Goal: Task Accomplishment & Management: Manage account settings

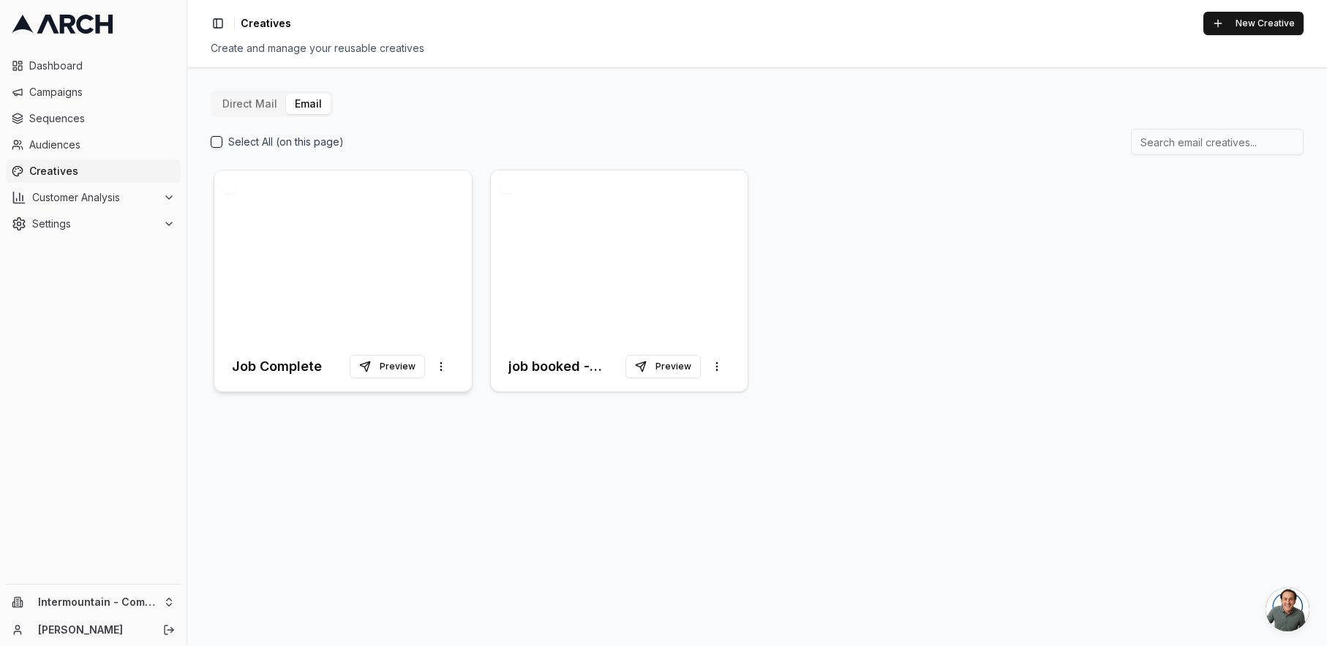
click at [306, 272] on div at bounding box center [342, 255] width 257 height 171
click at [615, 257] on div at bounding box center [619, 255] width 257 height 171
click at [711, 367] on html "Dashboard Campaigns Sequences Audiences Creatives Customer Analysis Settings In…" at bounding box center [663, 323] width 1327 height 646
click at [707, 396] on span "Duplicate" at bounding box center [691, 398] width 45 height 15
click at [372, 234] on div at bounding box center [342, 255] width 257 height 171
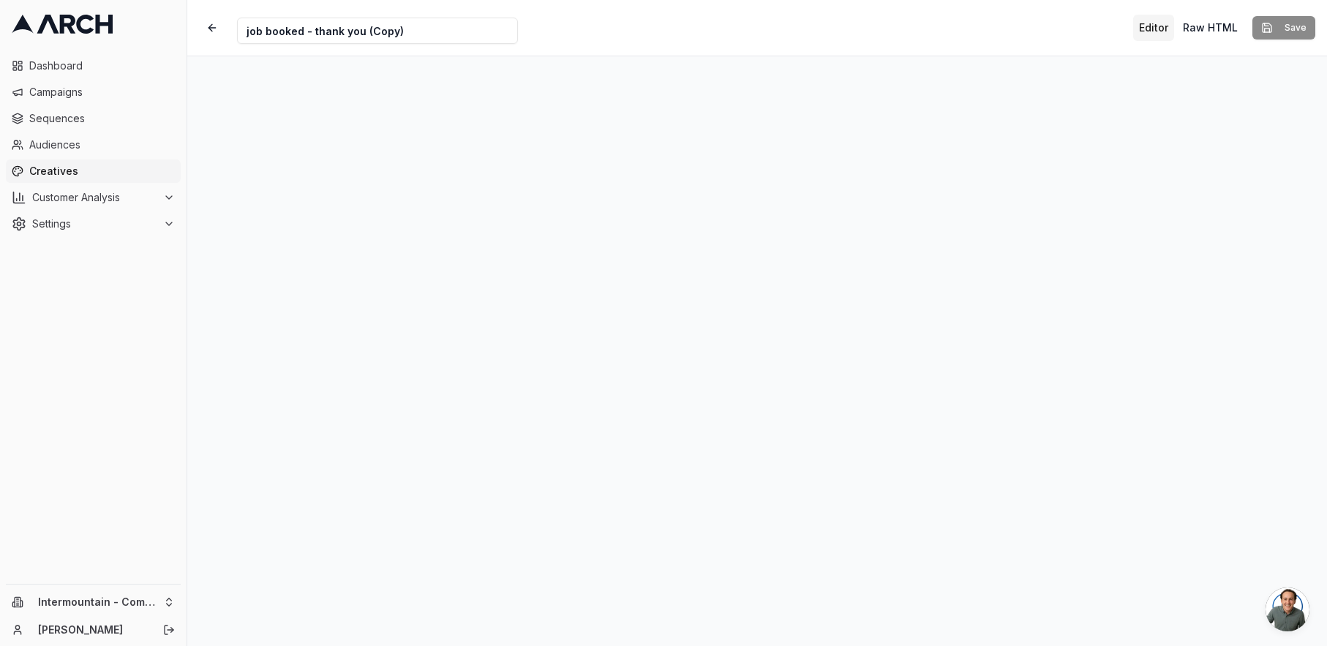
drag, startPoint x: 409, startPoint y: 35, endPoint x: 361, endPoint y: 32, distance: 47.6
click at [361, 32] on input "job booked - thank you (Copy)" at bounding box center [377, 31] width 281 height 26
click at [241, 34] on input "job booked - thank you" at bounding box center [377, 31] width 281 height 26
type input "V1, job booked - thank you"
click at [1286, 29] on button "Save" at bounding box center [1283, 27] width 63 height 23
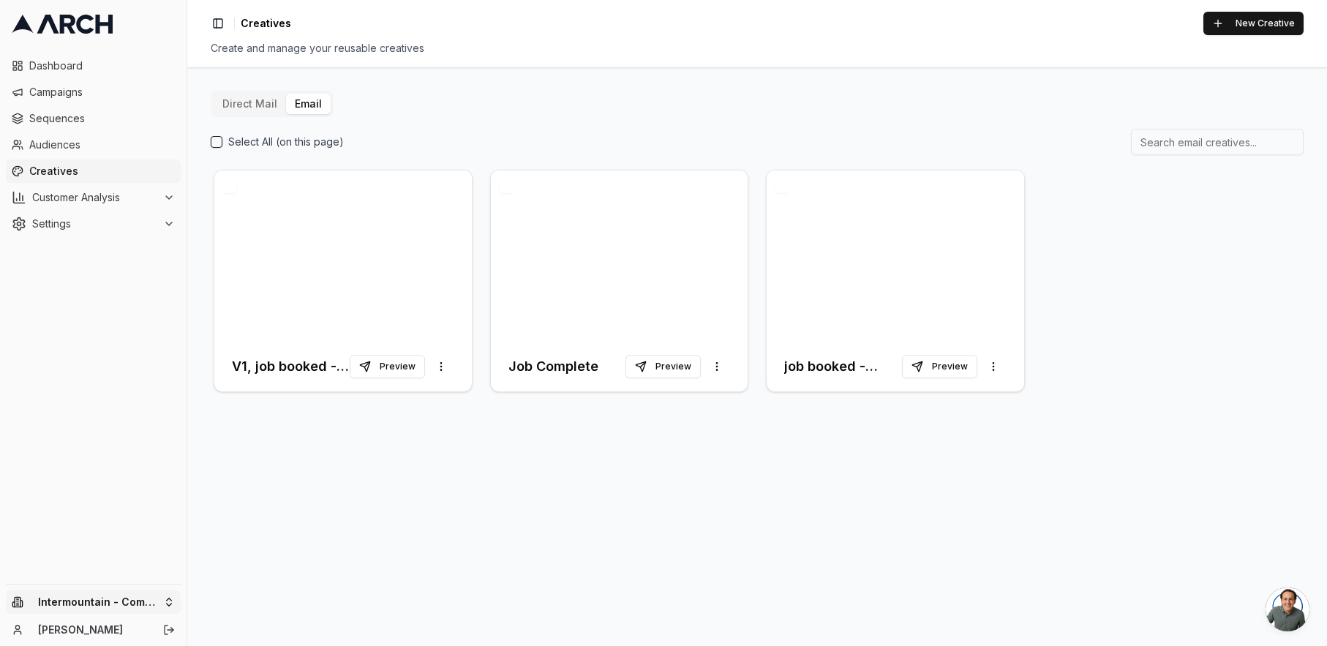
click at [166, 601] on html "Dashboard Campaigns Sequences Audiences Creatives Customer Analysis Settings In…" at bounding box center [663, 323] width 1327 height 646
click at [252, 590] on div "Intermountain - Superior Water & Air" at bounding box center [271, 588] width 162 height 38
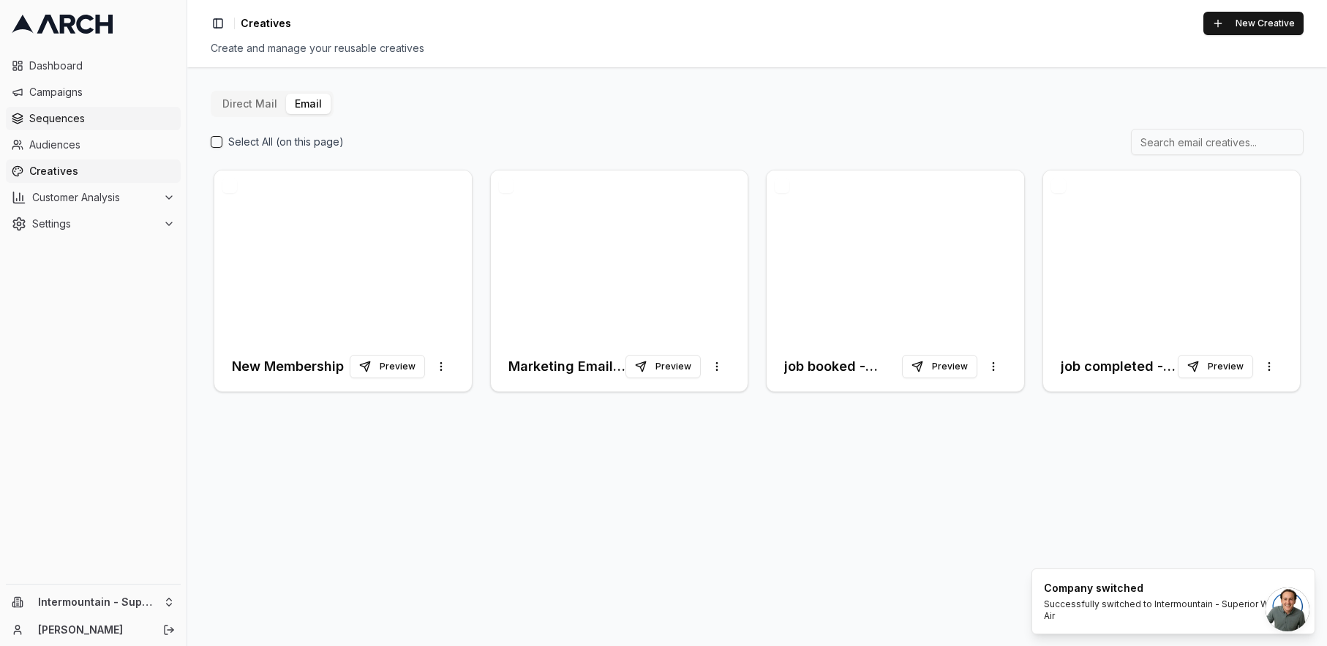
click at [91, 109] on link "Sequences" at bounding box center [93, 118] width 175 height 23
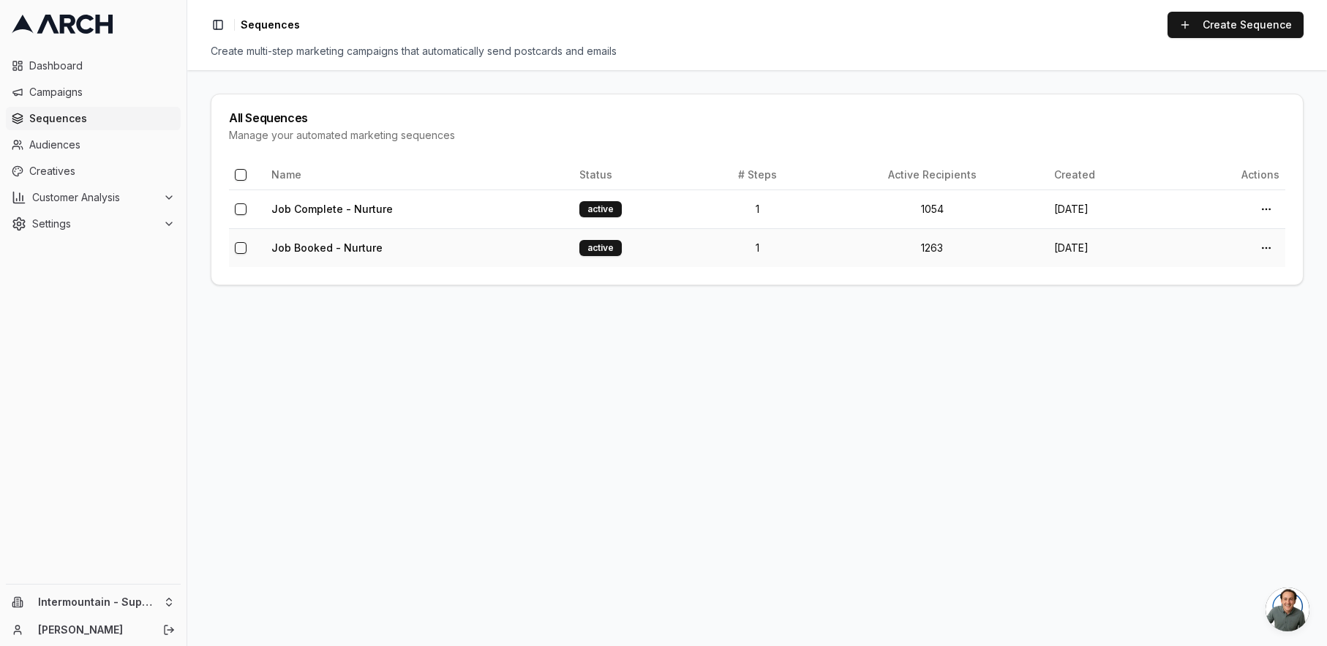
click at [462, 247] on td "Job Booked - Nurture" at bounding box center [420, 247] width 308 height 39
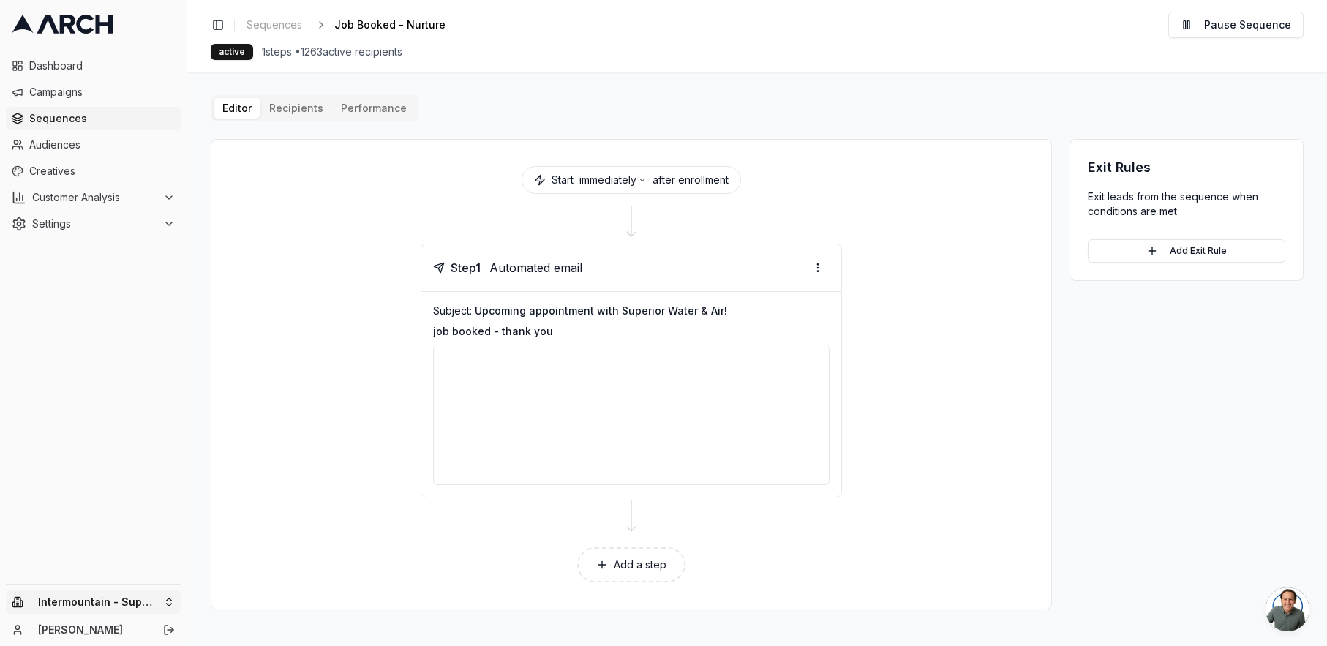
click at [159, 601] on html "Dashboard Campaigns Sequences Audiences Creatives Customer Analysis Settings In…" at bounding box center [663, 323] width 1327 height 646
click at [274, 523] on div "Intermountain - Comfort Solutions" at bounding box center [271, 527] width 162 height 38
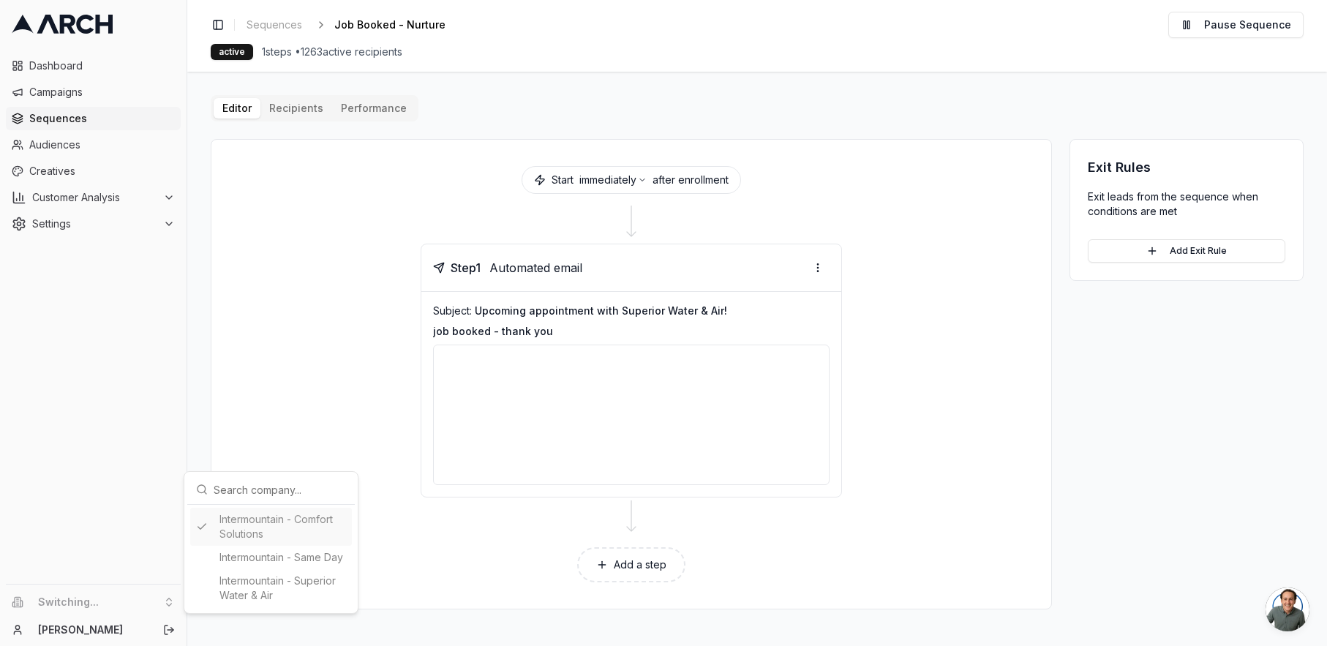
click at [213, 414] on html "Dashboard Campaigns Sequences Audiences Creatives Customer Analysis Settings Sw…" at bounding box center [663, 323] width 1327 height 646
click at [148, 601] on li "Switching..." at bounding box center [93, 601] width 175 height 23
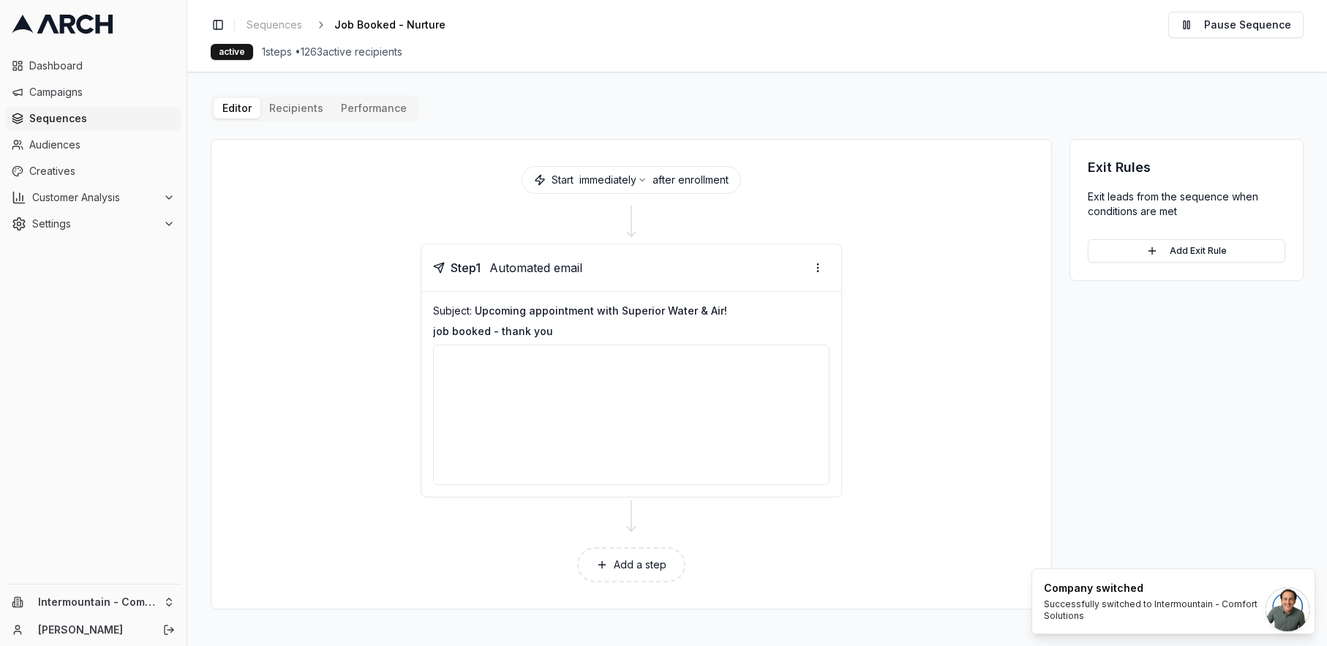
click at [78, 116] on span "Sequences" at bounding box center [102, 118] width 146 height 15
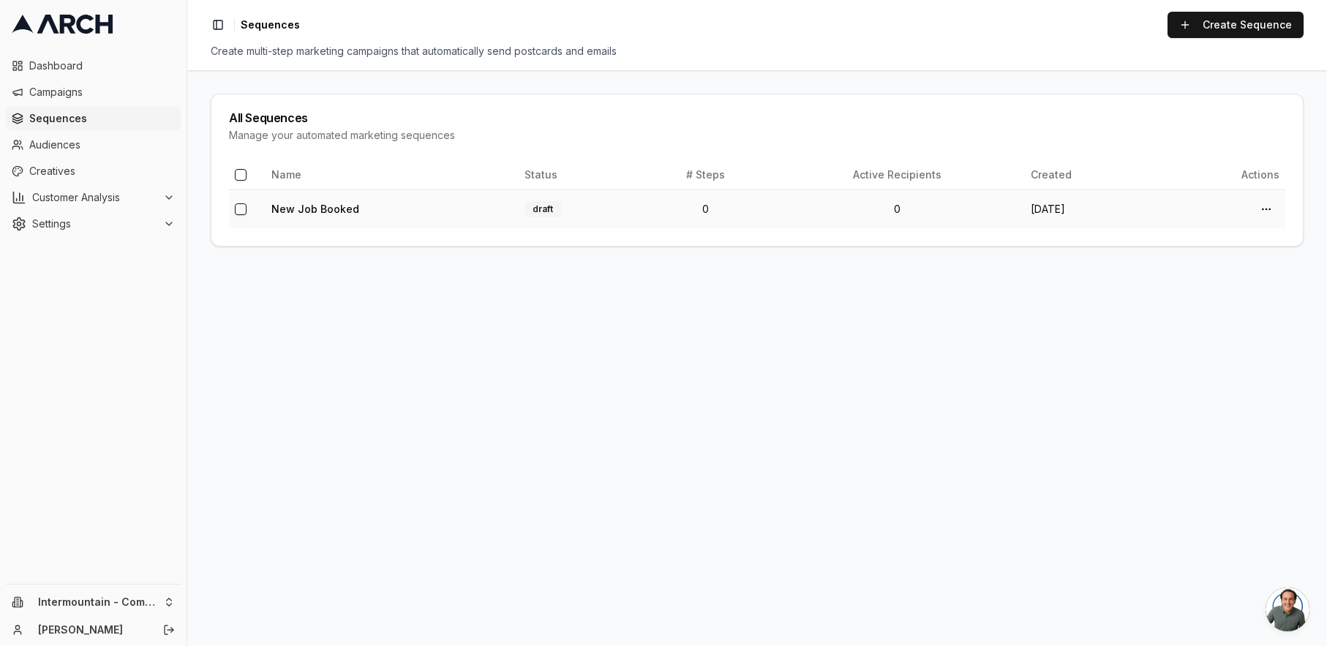
click at [473, 209] on td "New Job Booked" at bounding box center [392, 208] width 253 height 39
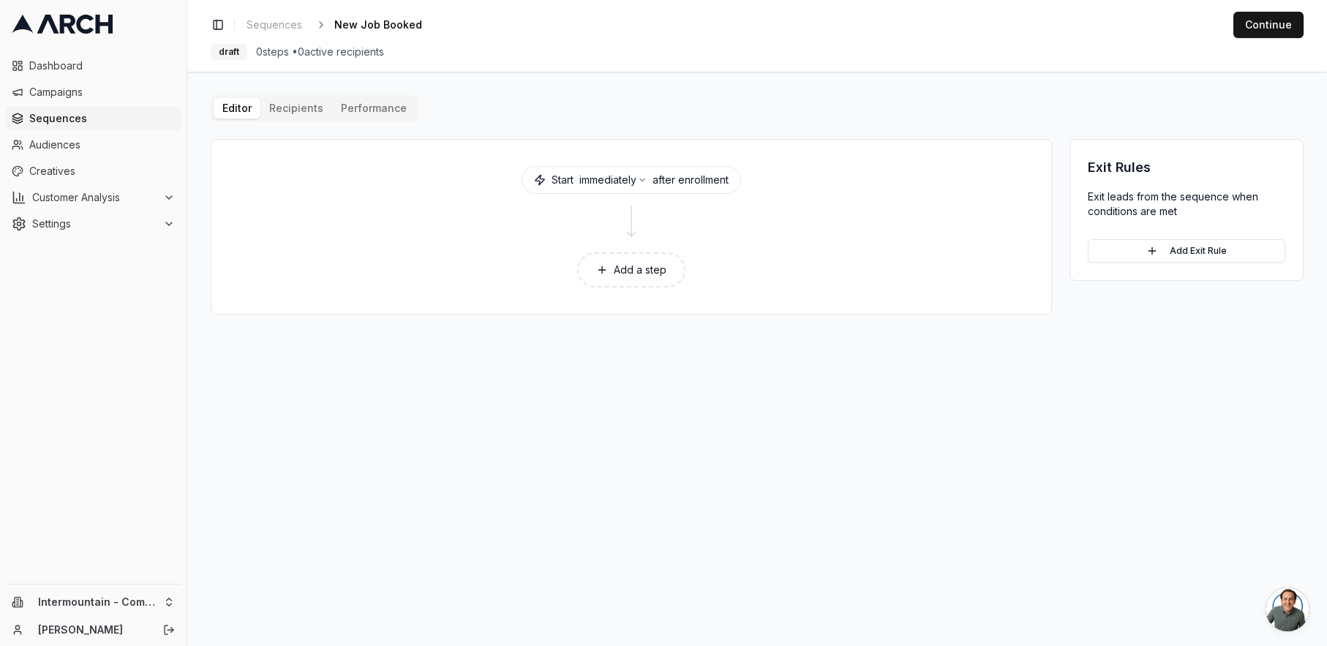
click at [665, 269] on button "Add a step" at bounding box center [631, 269] width 108 height 35
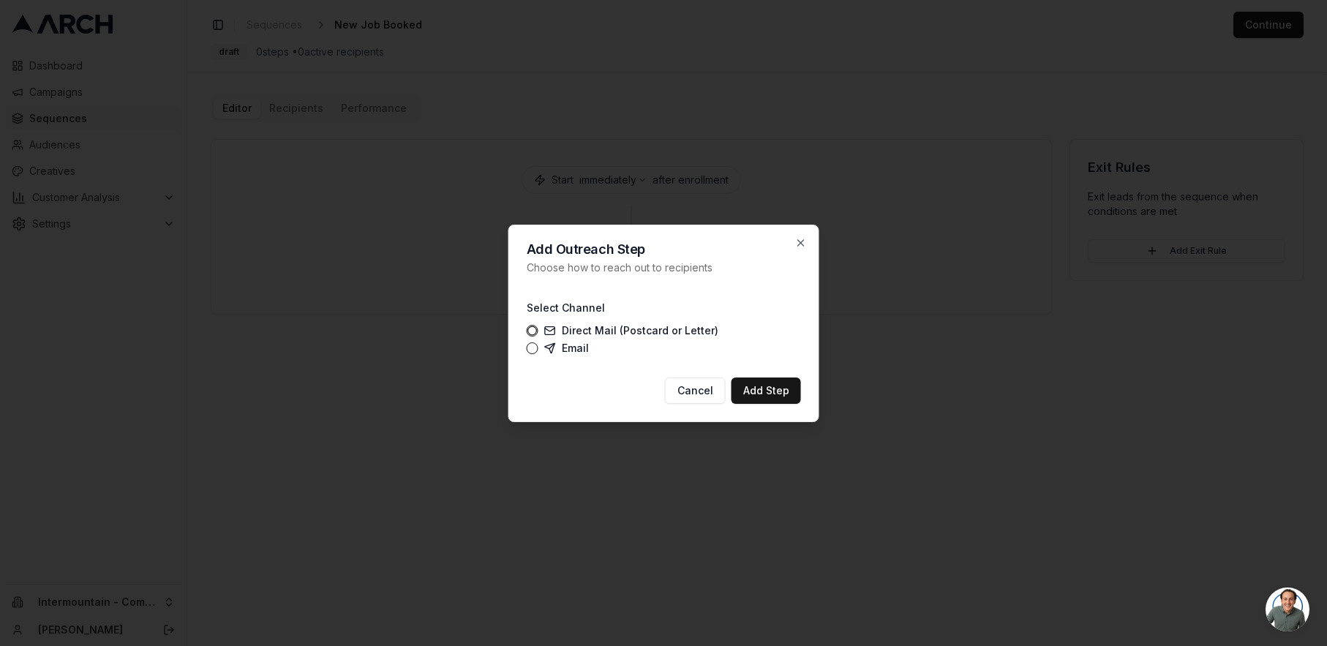
click at [582, 347] on label "Email" at bounding box center [566, 348] width 45 height 12
click at [538, 347] on button "Email" at bounding box center [533, 348] width 12 height 12
click at [783, 399] on button "Add Step" at bounding box center [765, 390] width 69 height 26
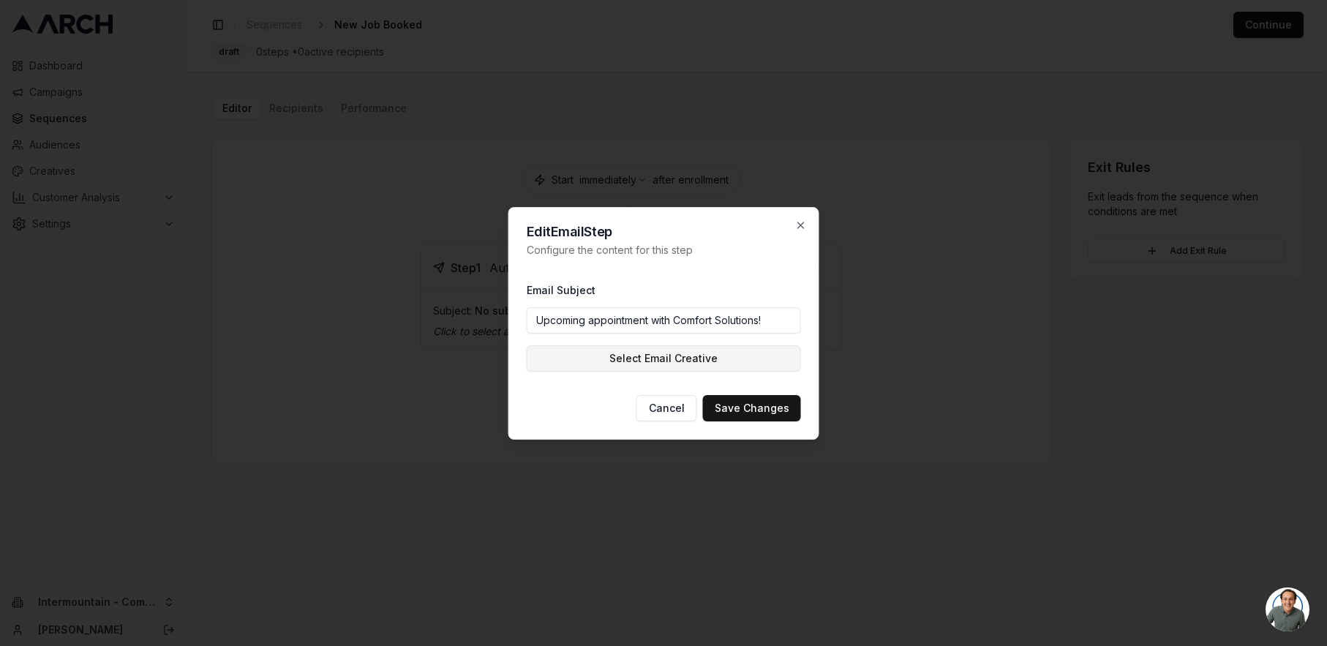
type input "Upcoming appointment with Comfort Solutions!"
click at [708, 365] on button "Select Email Creative" at bounding box center [664, 358] width 274 height 26
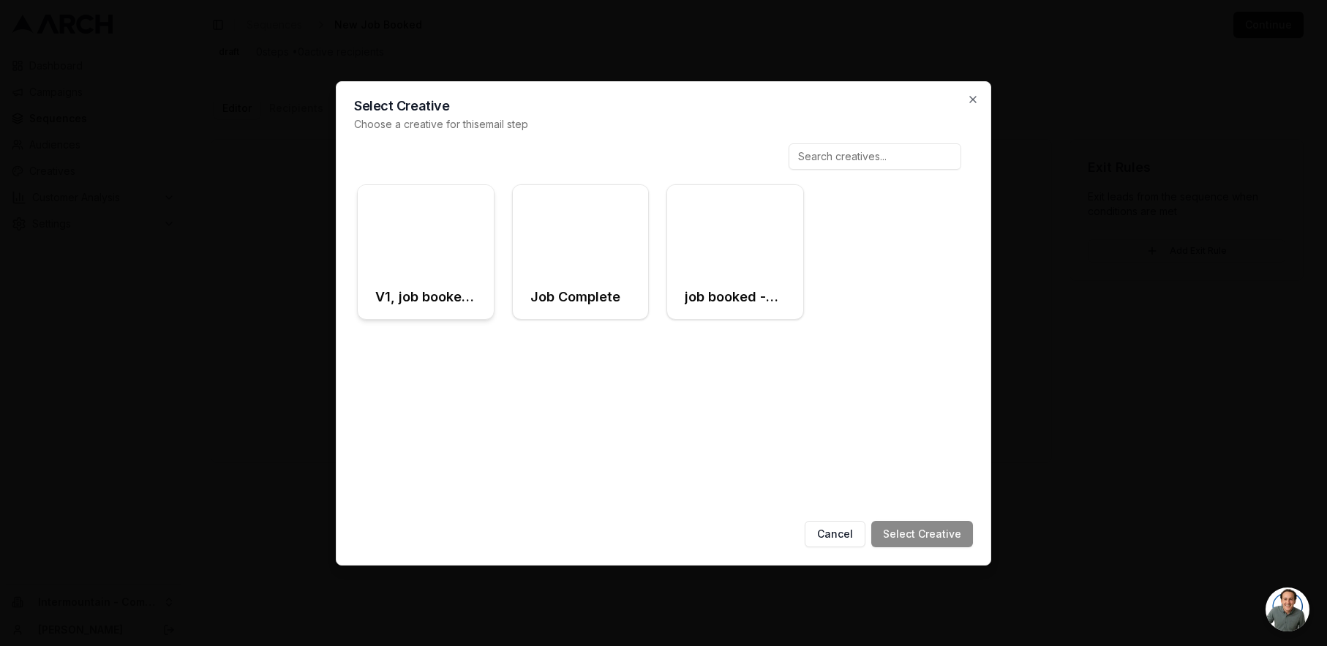
click at [456, 245] on div at bounding box center [426, 230] width 136 height 91
click at [939, 526] on button "Select Creative" at bounding box center [922, 534] width 102 height 26
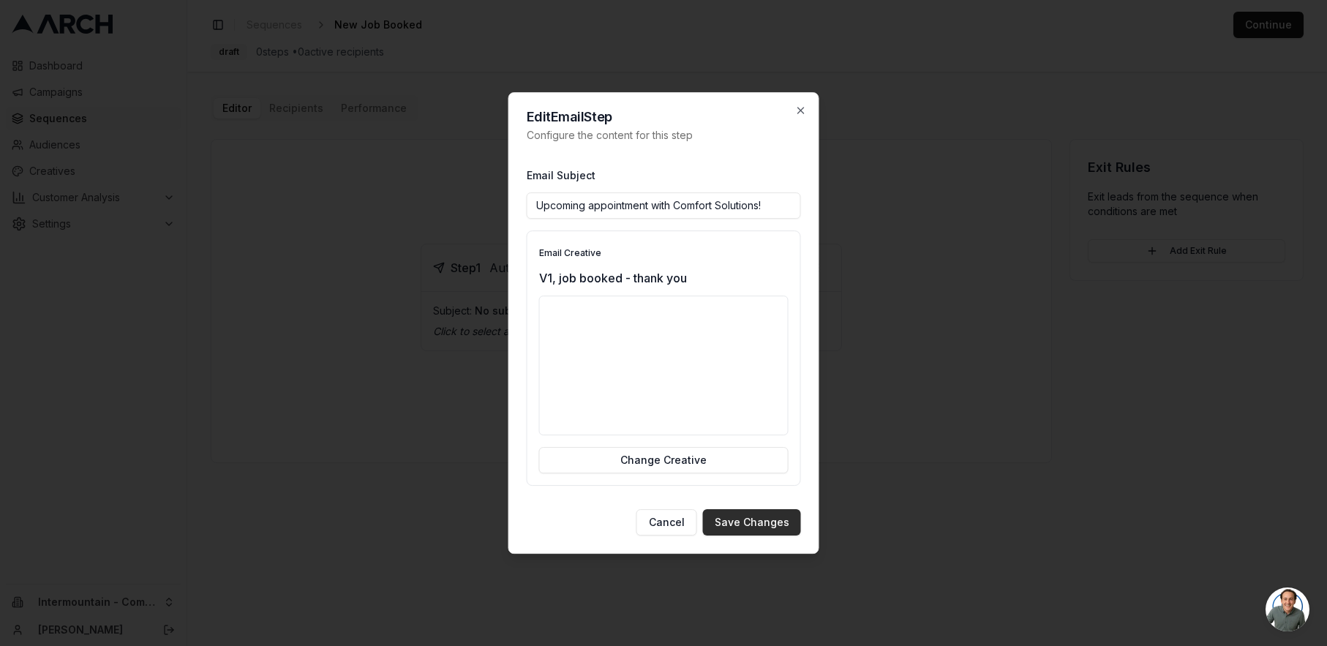
click at [759, 522] on button "Save Changes" at bounding box center [752, 522] width 98 height 26
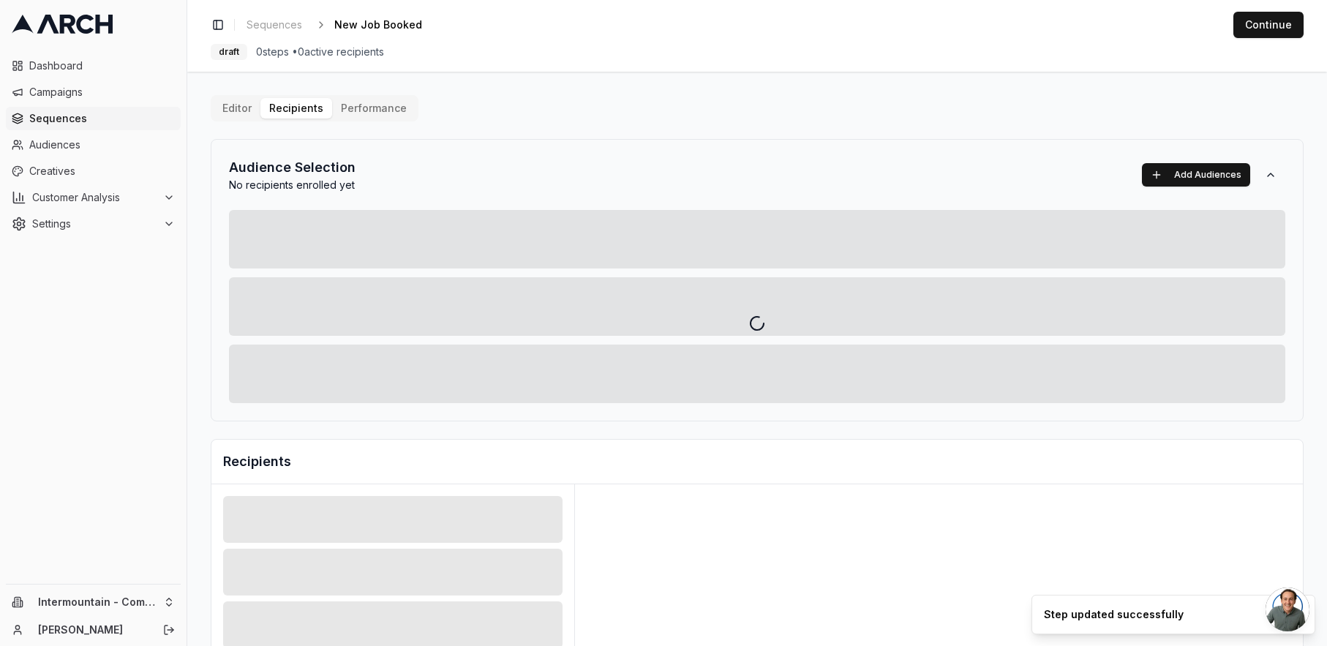
click at [280, 105] on div "Editor Recipients Performance Audience Selection No recipients enrolled yet Add…" at bounding box center [757, 509] width 1093 height 829
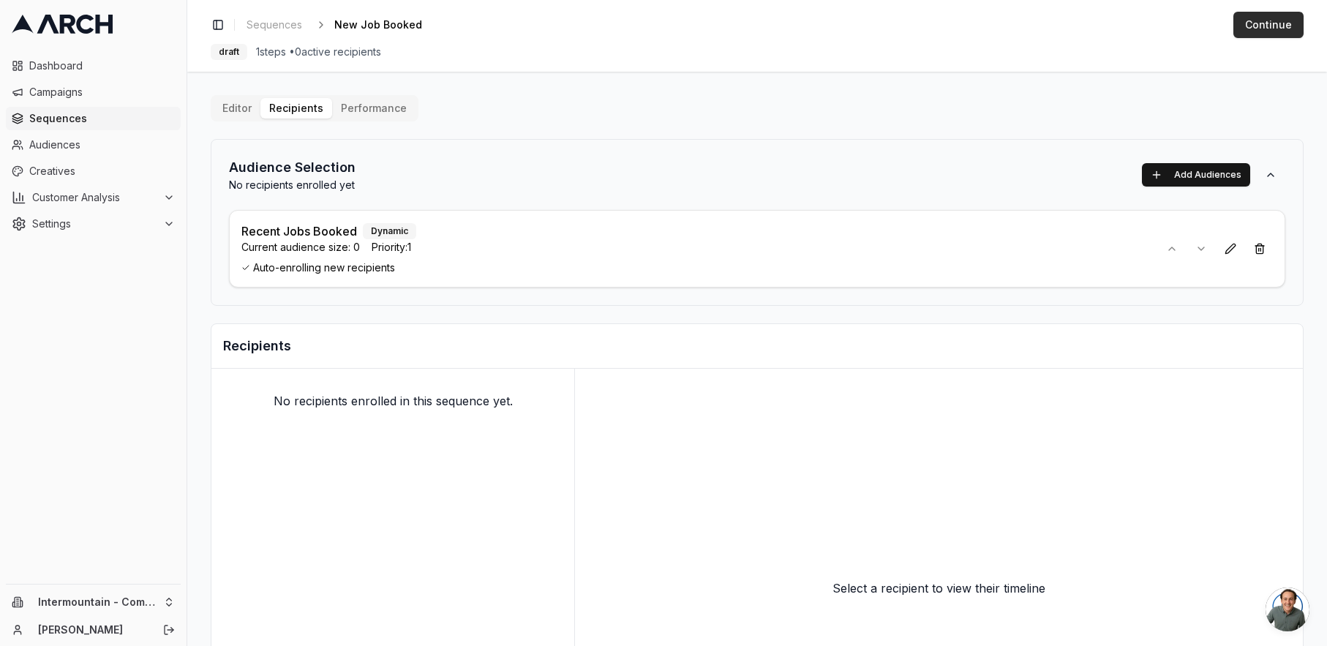
click at [1279, 32] on button "Continue" at bounding box center [1268, 25] width 70 height 26
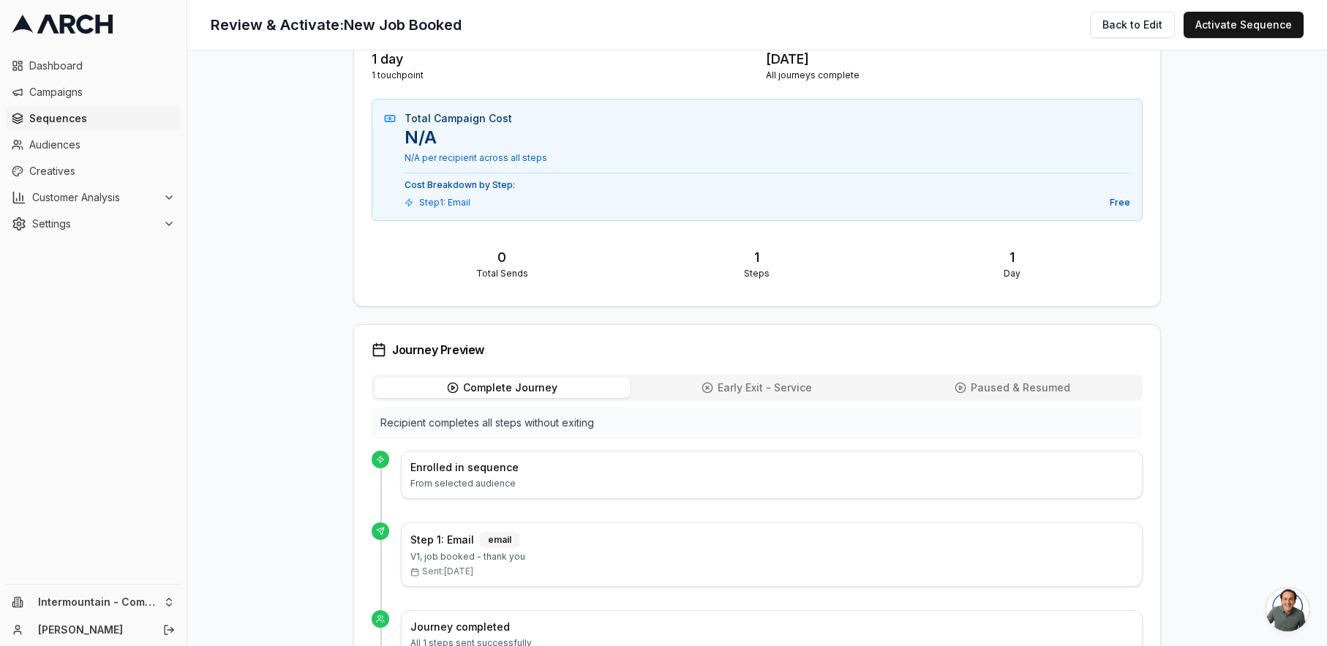
scroll to position [533, 0]
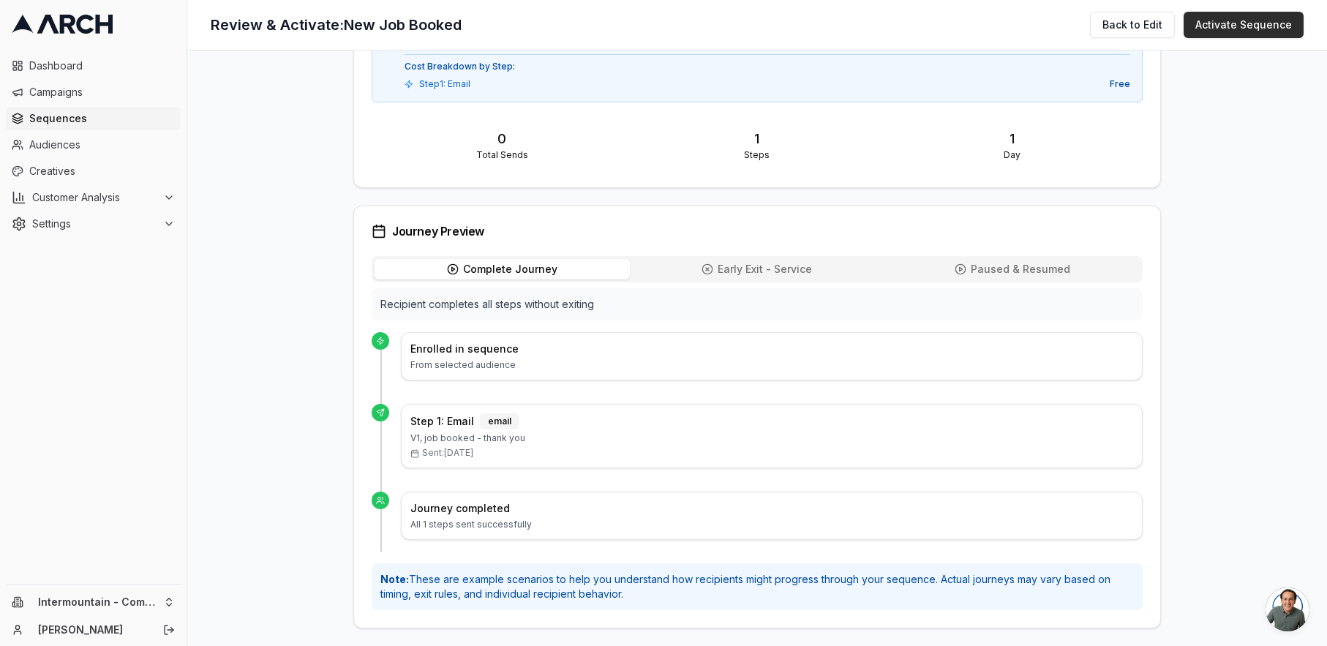
click at [1233, 29] on button "Activate Sequence" at bounding box center [1244, 25] width 120 height 26
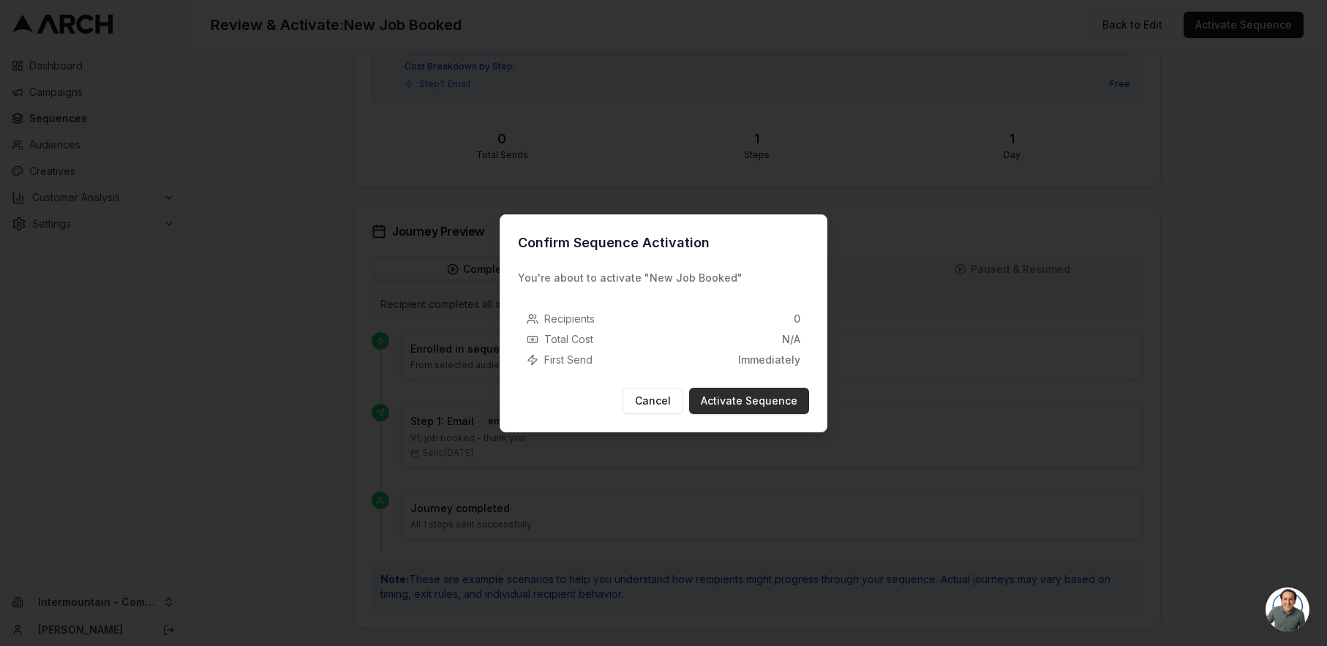
click at [767, 399] on button "Activate Sequence" at bounding box center [749, 401] width 120 height 26
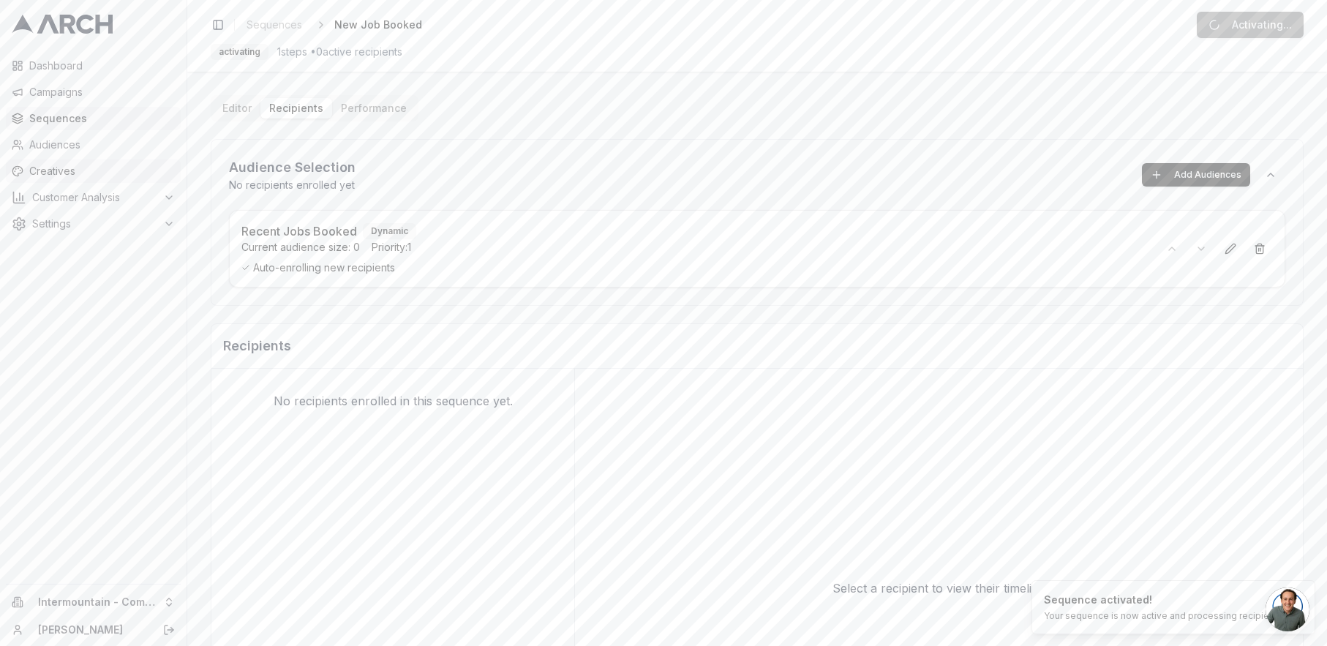
click at [72, 170] on span "Creatives" at bounding box center [102, 171] width 146 height 15
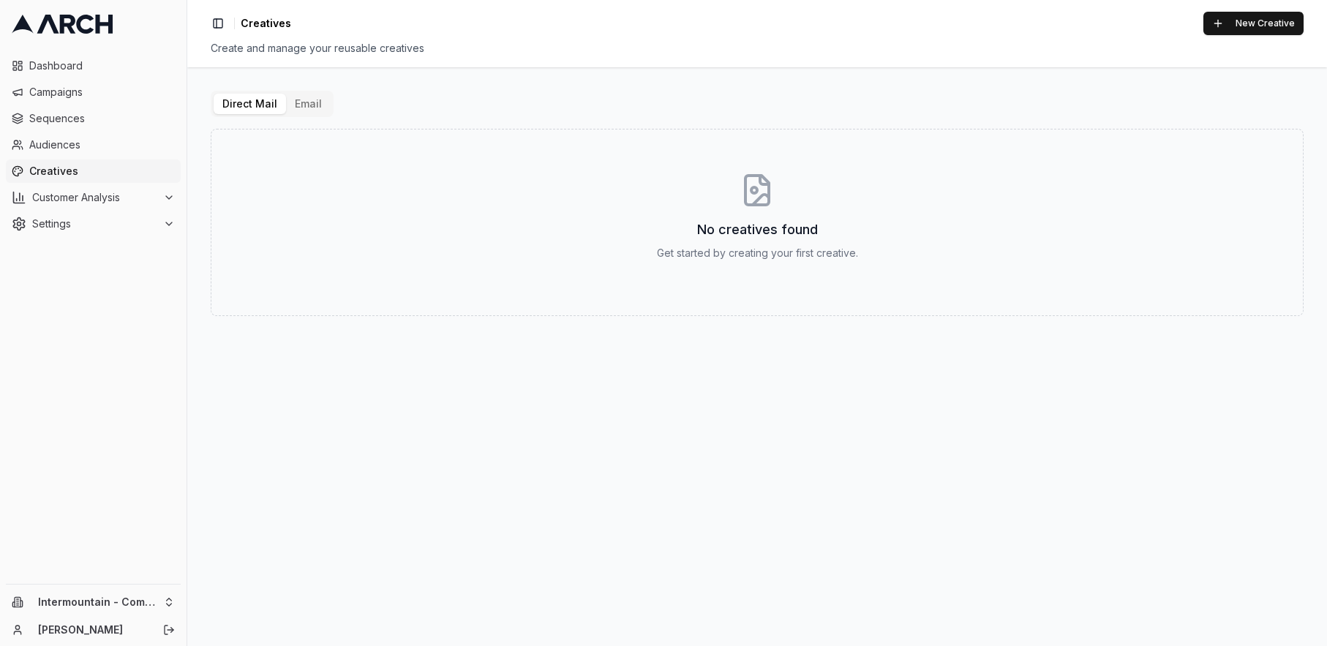
click at [297, 106] on button "Email" at bounding box center [308, 104] width 45 height 20
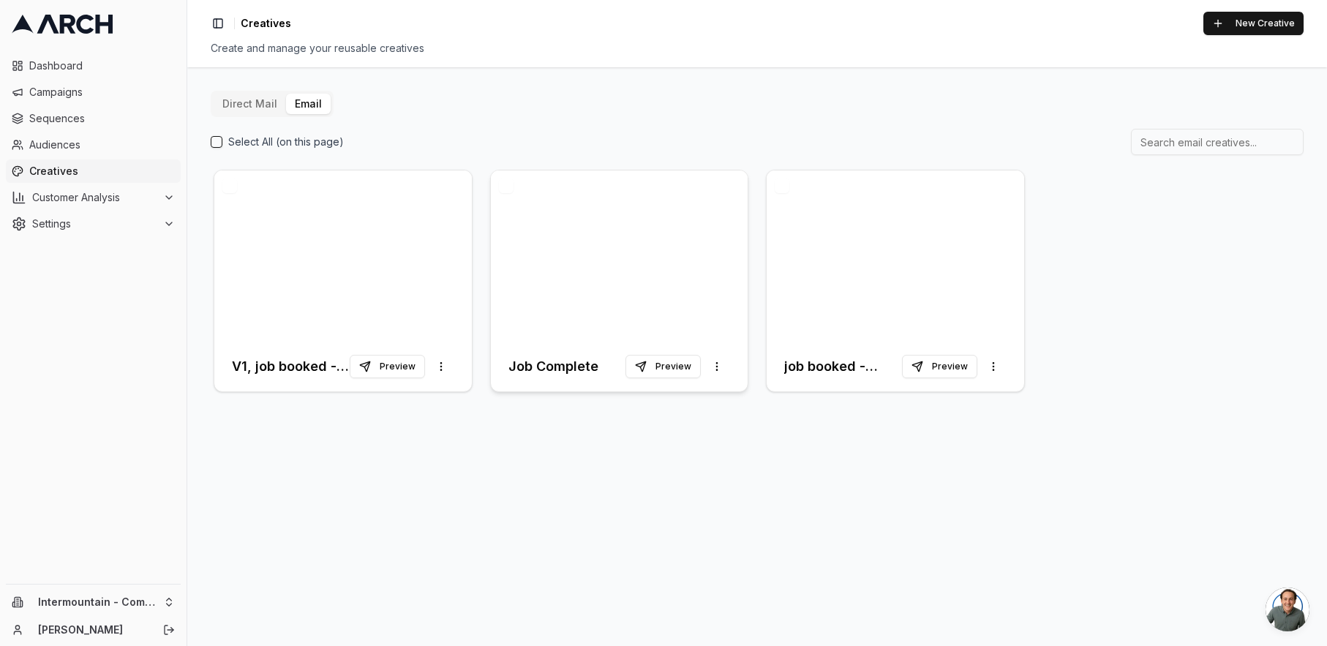
click at [697, 238] on div at bounding box center [619, 255] width 257 height 171
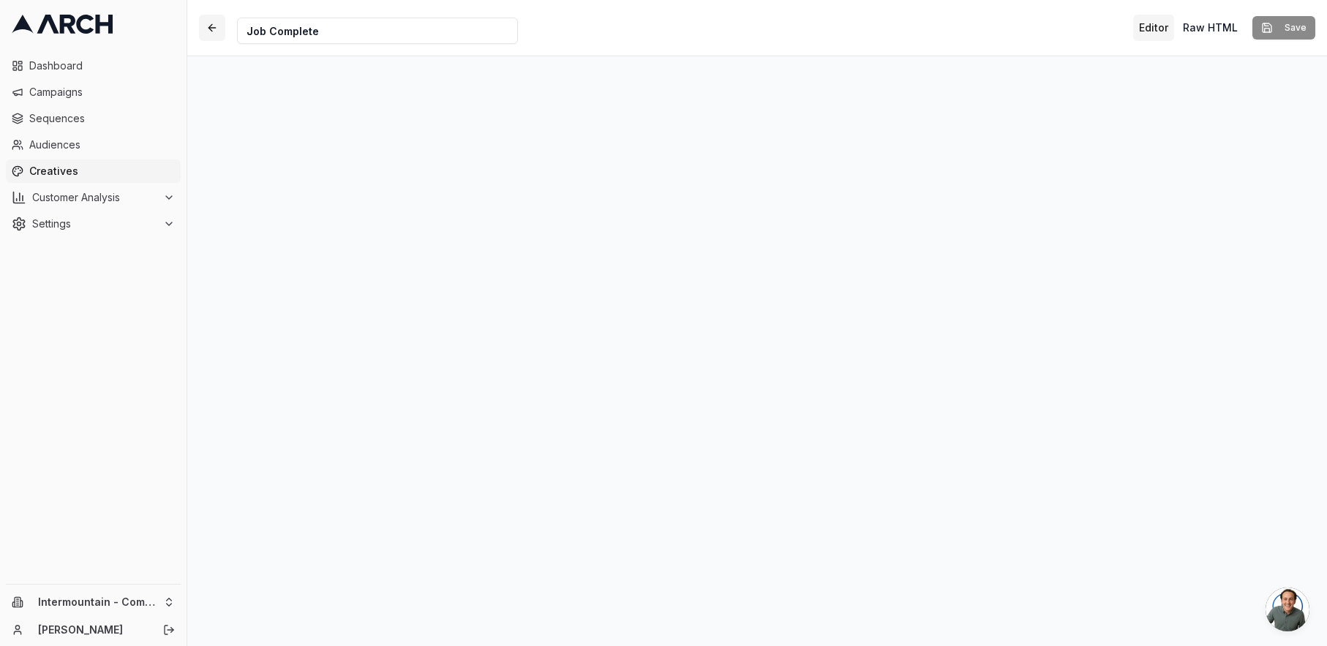
click at [211, 29] on button "button" at bounding box center [212, 28] width 26 height 26
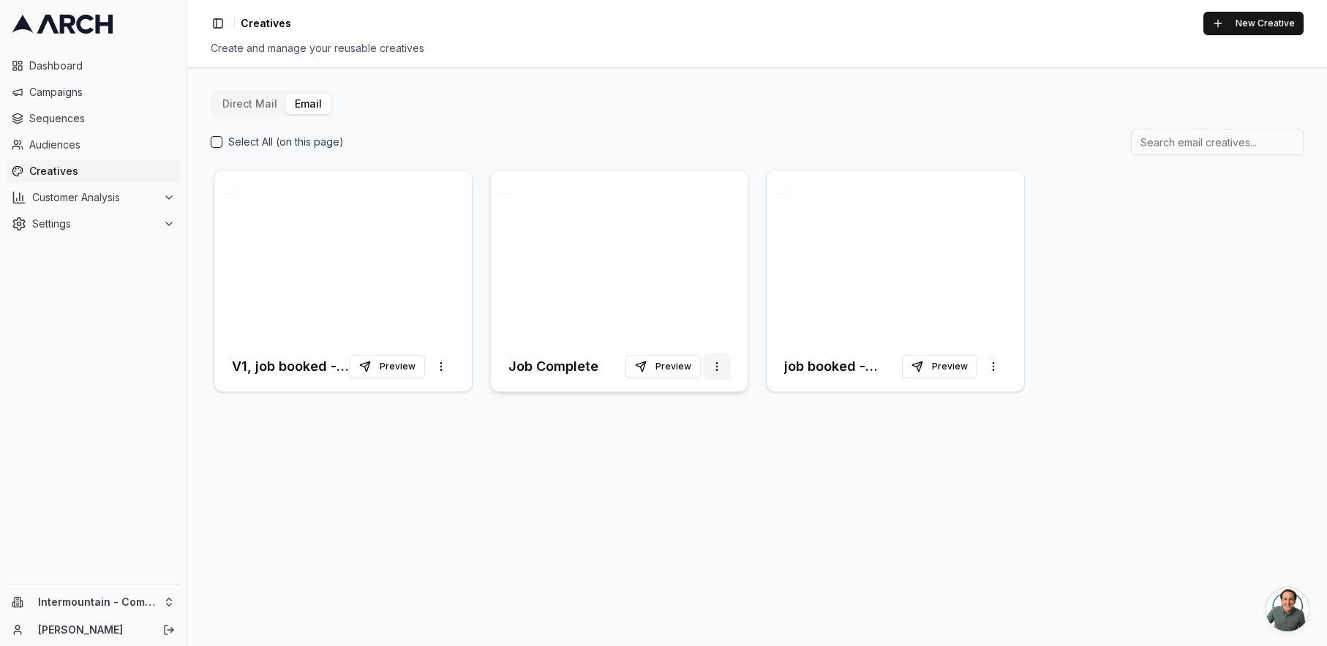
click at [705, 367] on html "Dashboard Campaigns Sequences Audiences Creatives Customer Analysis Settings In…" at bounding box center [663, 323] width 1327 height 646
click at [701, 396] on span "Duplicate" at bounding box center [691, 398] width 45 height 15
click at [372, 239] on div at bounding box center [342, 255] width 257 height 171
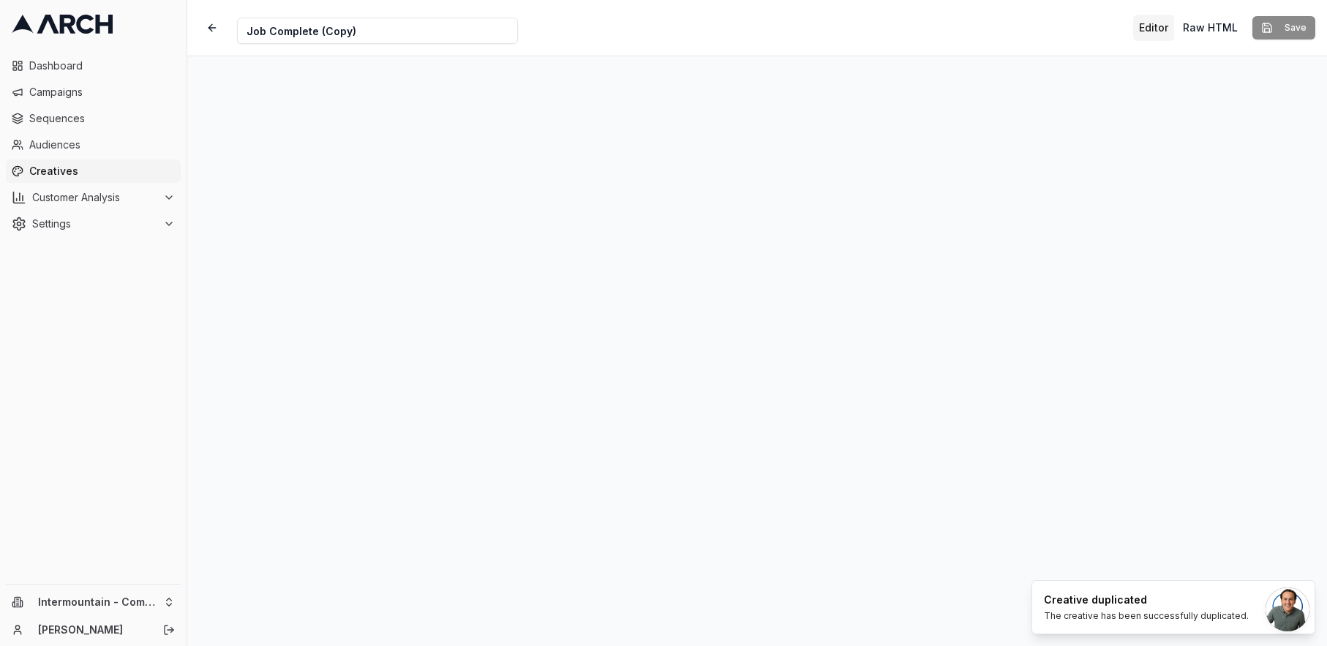
click at [360, 32] on input "Job Complete (Copy)" at bounding box center [377, 31] width 281 height 26
click at [244, 29] on input "Job Complete" at bounding box center [377, 31] width 281 height 26
type input "v1, Job Complete"
click at [1304, 24] on button "Save" at bounding box center [1283, 27] width 63 height 23
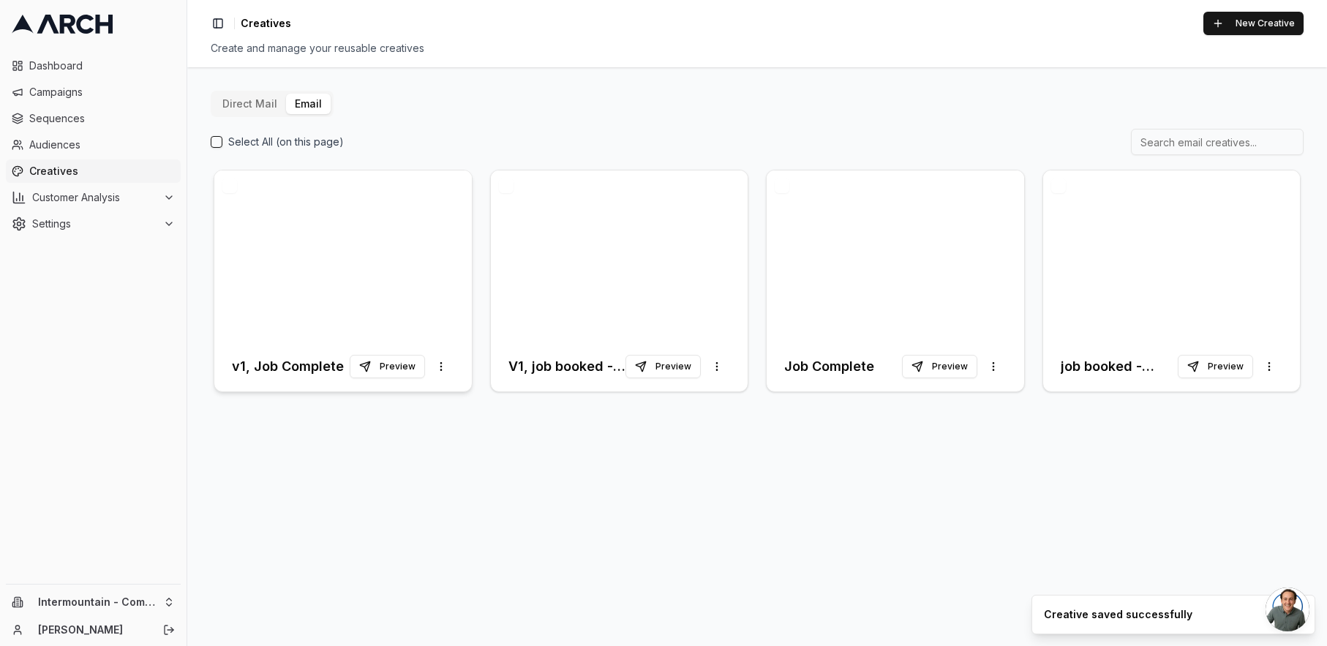
click at [296, 216] on div at bounding box center [342, 255] width 257 height 171
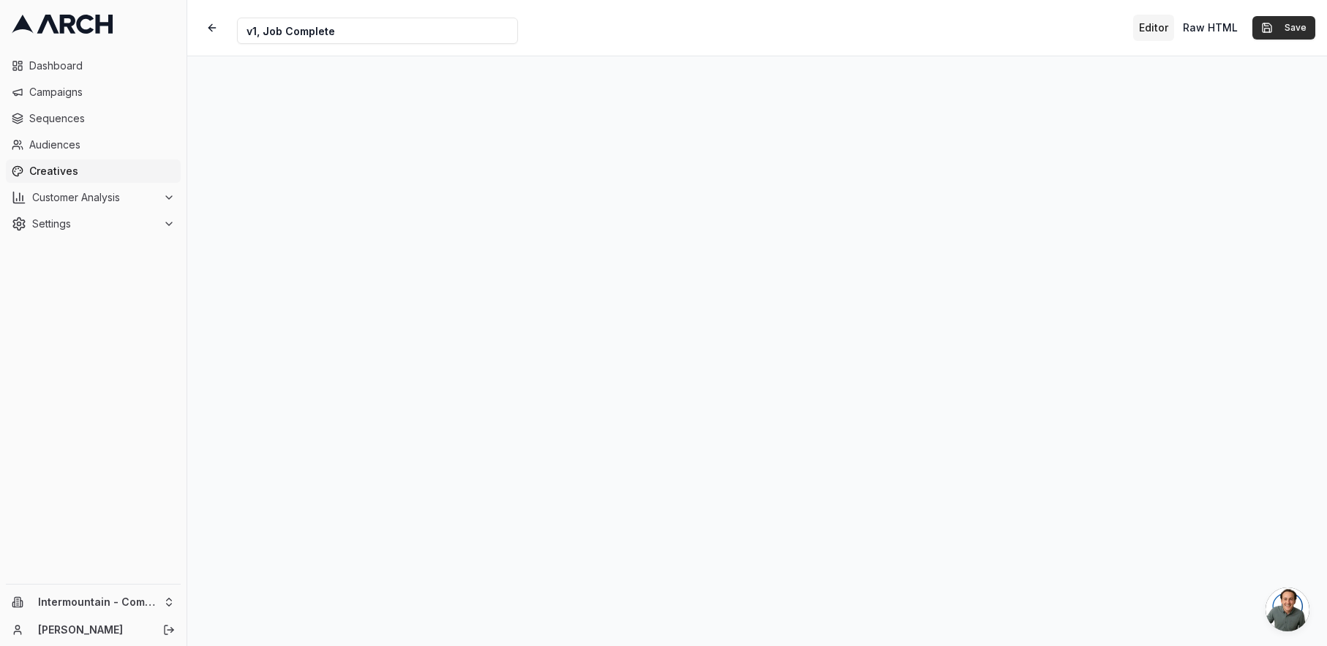
click at [1282, 26] on button "Save" at bounding box center [1283, 27] width 63 height 23
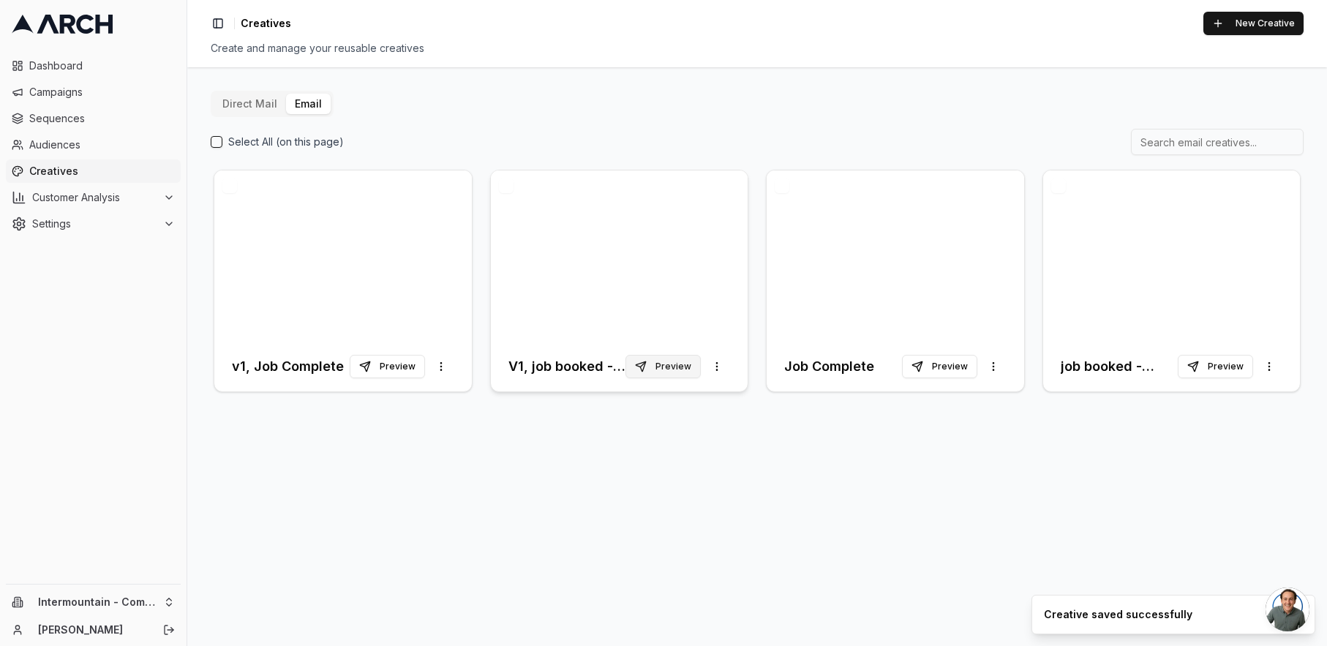
click at [677, 369] on button "Preview" at bounding box center [662, 366] width 75 height 23
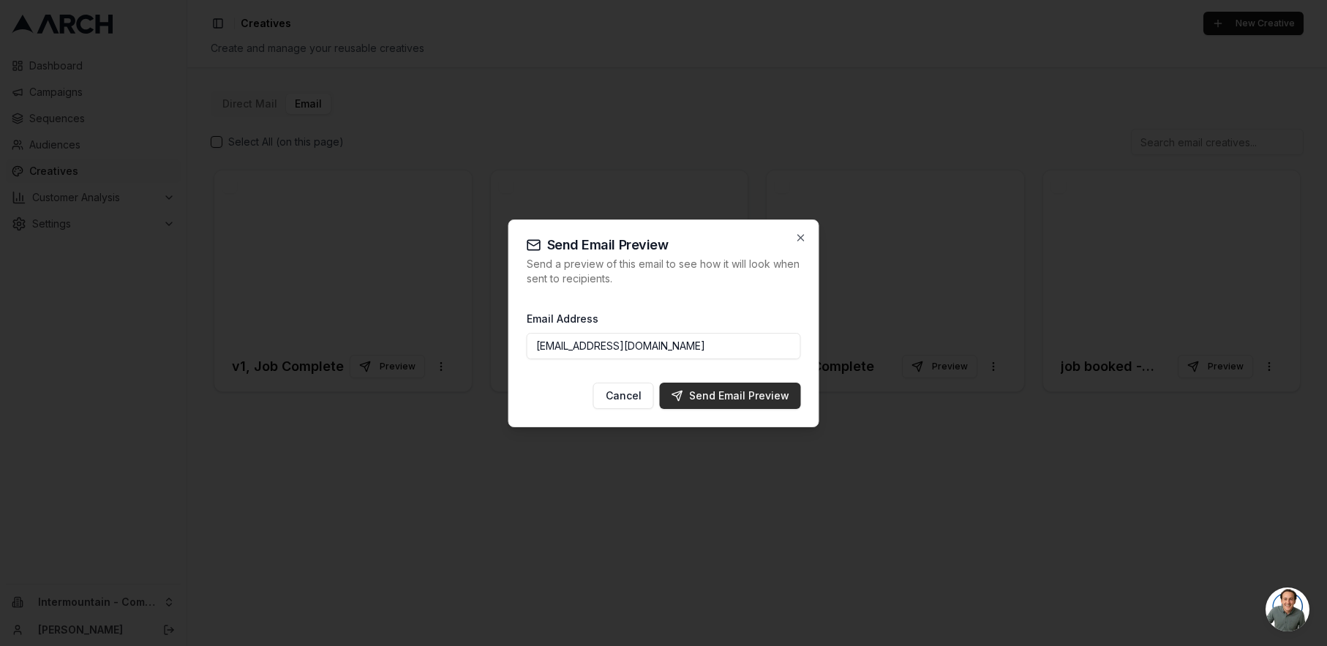
click at [696, 400] on div "Send Email Preview" at bounding box center [731, 395] width 118 height 15
click at [731, 402] on div "Send Email Preview" at bounding box center [731, 395] width 118 height 15
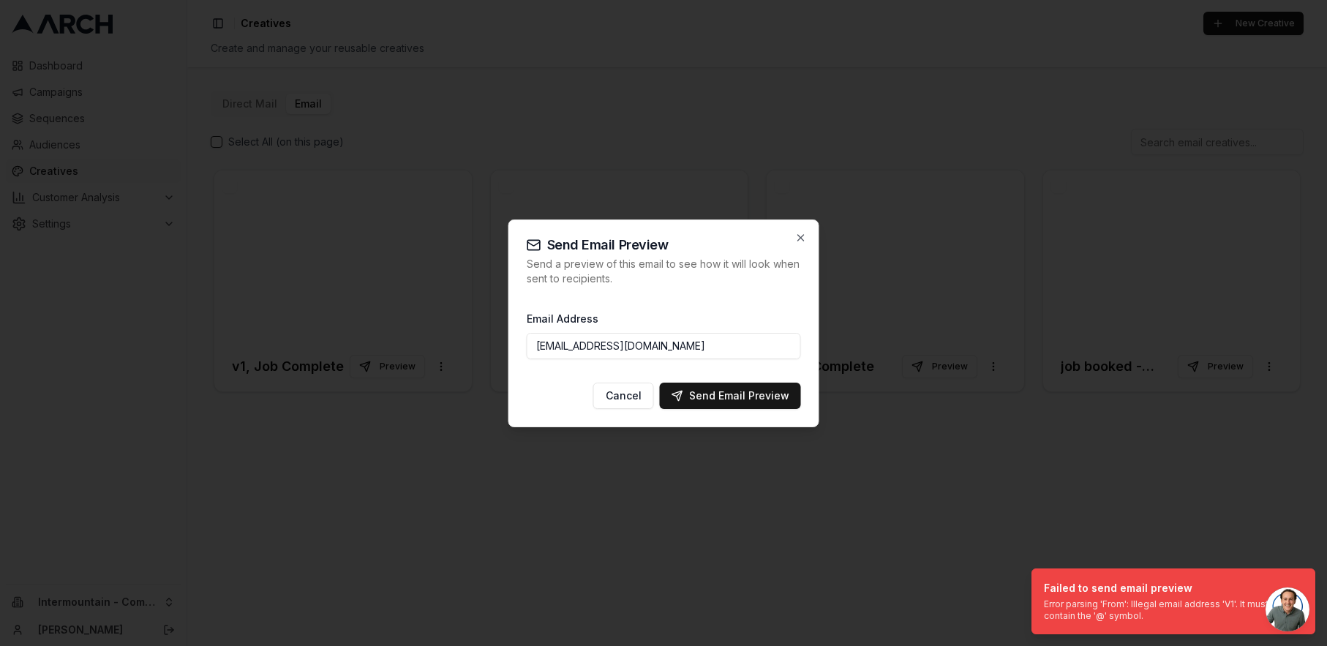
click at [719, 335] on input "ngedda@intermountainhs.com" at bounding box center [664, 346] width 274 height 26
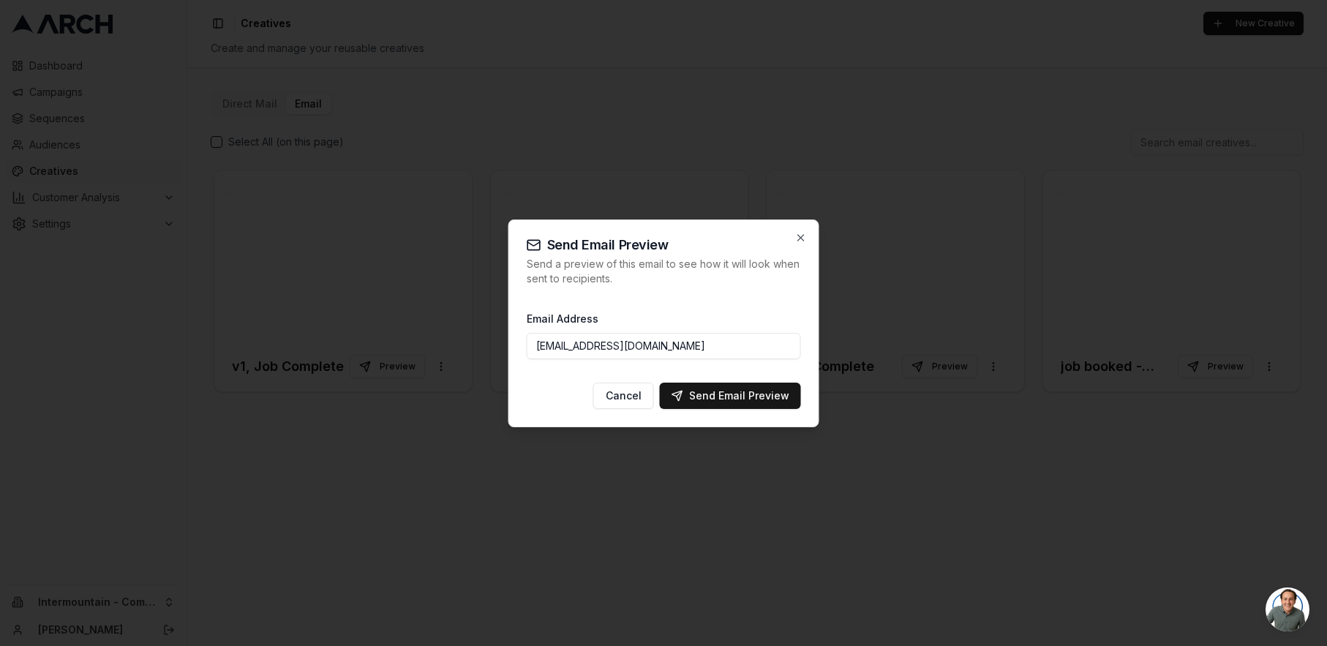
click at [730, 312] on div "Email Address ngedda@intermountainhs.com" at bounding box center [664, 334] width 274 height 50
click at [581, 348] on input "ngedda@intermountainhs.com" at bounding box center [664, 346] width 274 height 26
click at [740, 309] on div "Email Address ngedda@intermountainhs.com" at bounding box center [664, 334] width 274 height 50
click at [813, 230] on div "Send Email Preview Send a preview of this email to see how it will look when se…" at bounding box center [663, 323] width 311 height 208
click at [807, 230] on div "Send Email Preview Send a preview of this email to see how it will look when se…" at bounding box center [663, 323] width 311 height 208
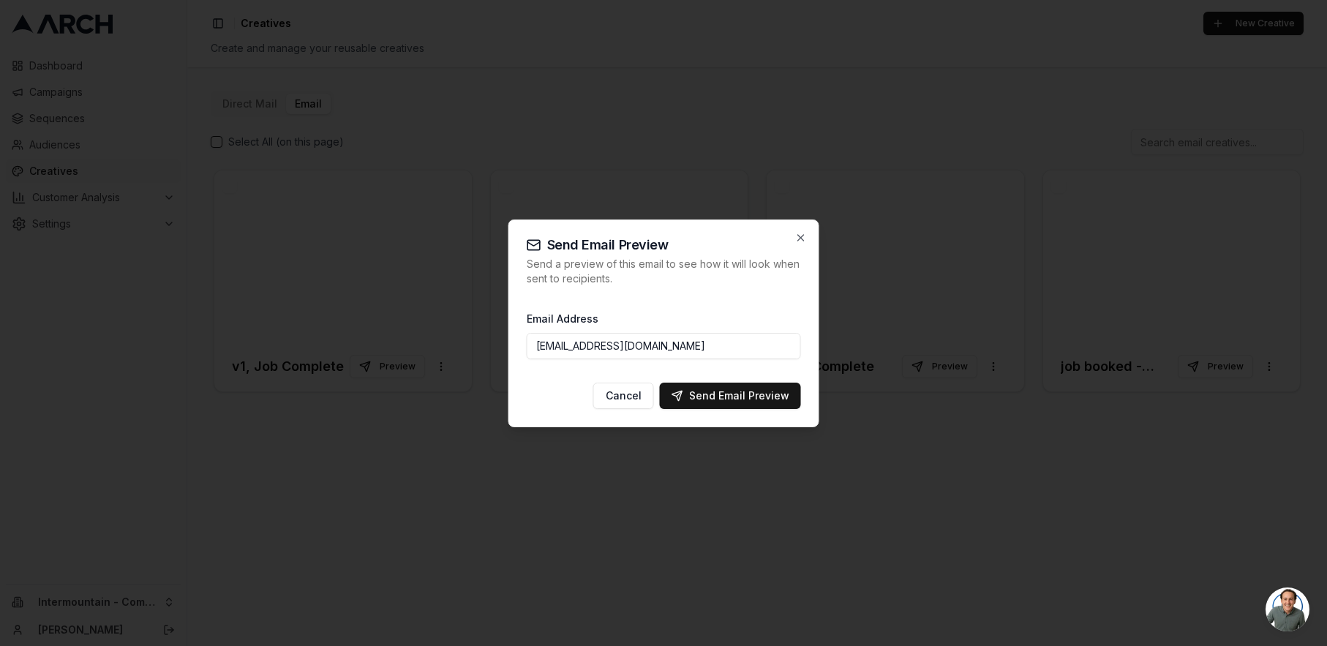
click at [792, 248] on h2 "Send Email Preview" at bounding box center [664, 245] width 274 height 15
click at [803, 236] on icon "button" at bounding box center [801, 238] width 12 height 12
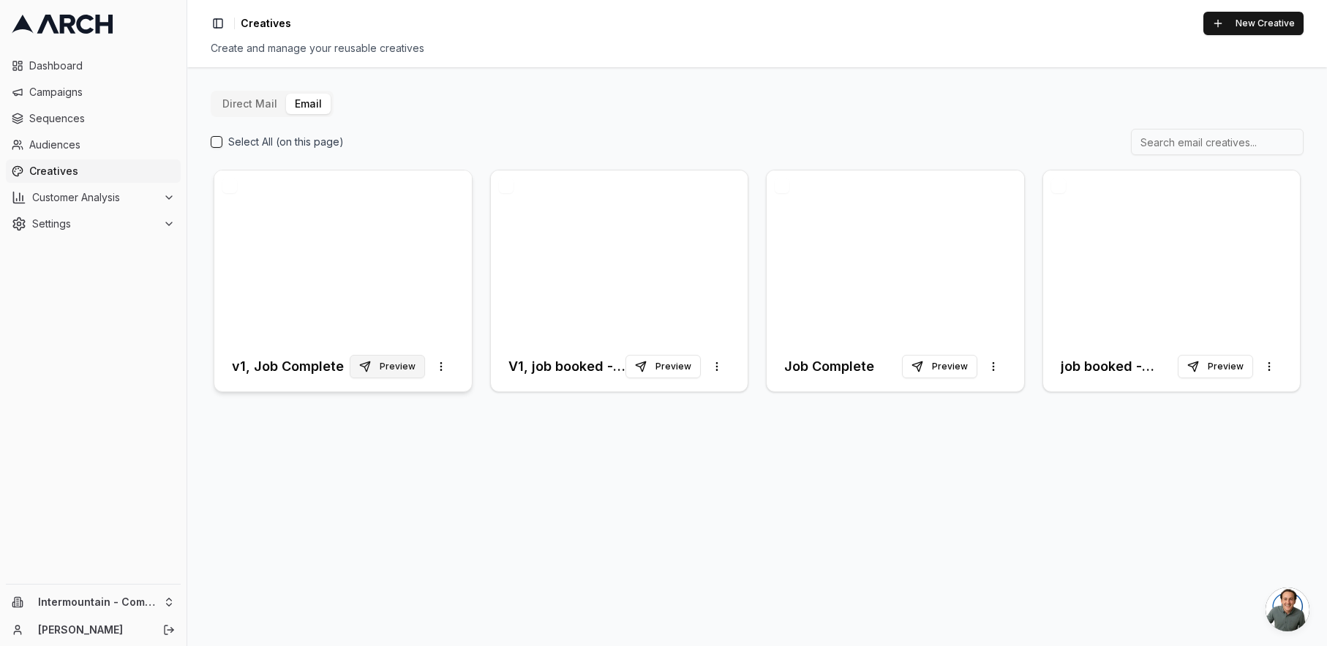
click at [406, 366] on button "Preview" at bounding box center [387, 366] width 75 height 23
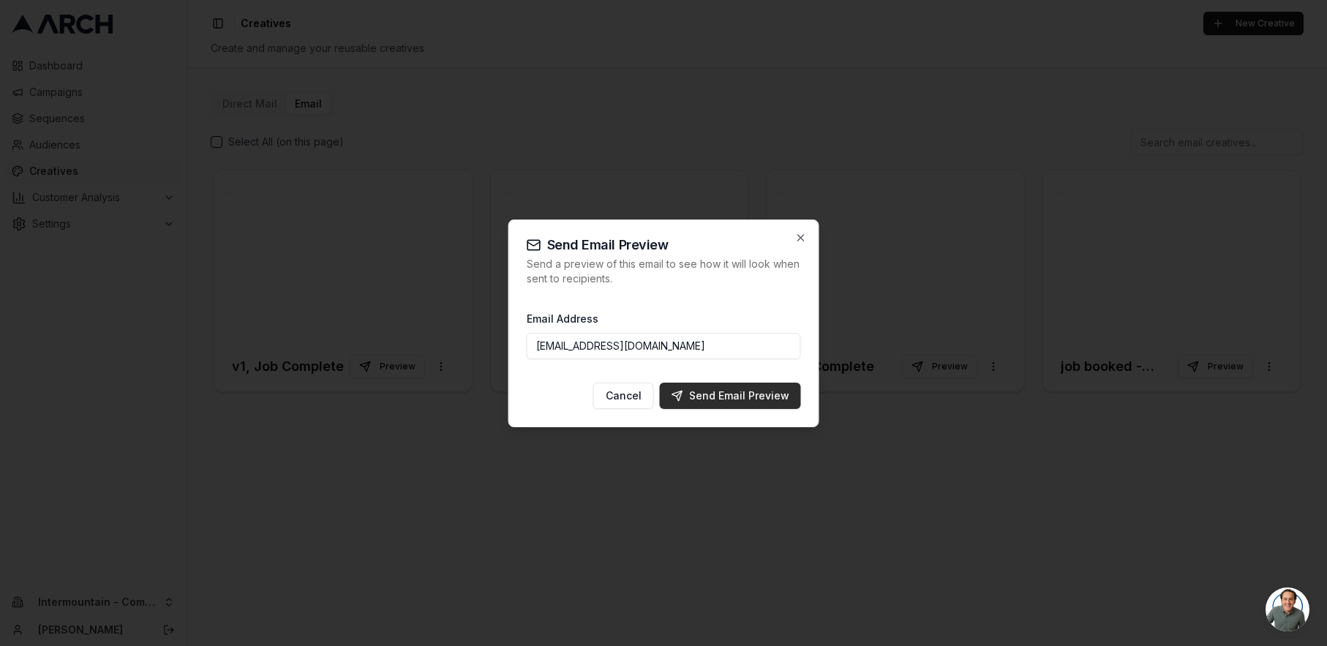
click at [734, 396] on div "Send Email Preview" at bounding box center [731, 395] width 118 height 15
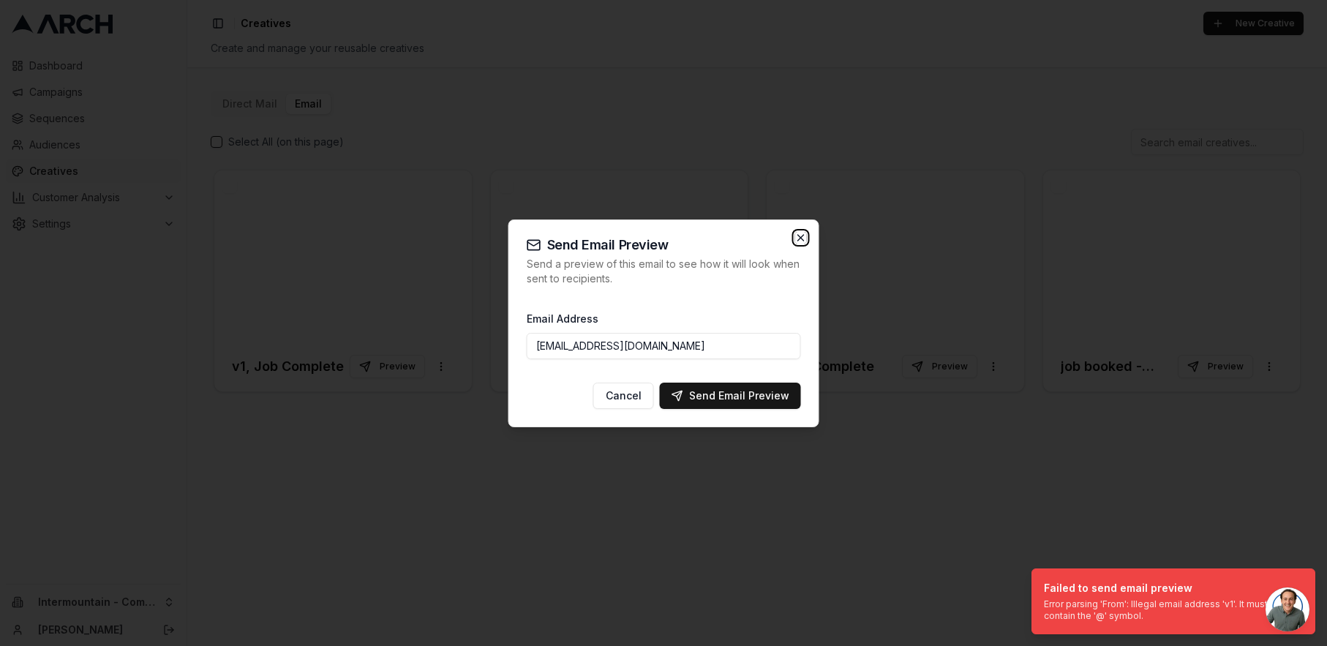
click at [800, 238] on icon "button" at bounding box center [801, 238] width 6 height 6
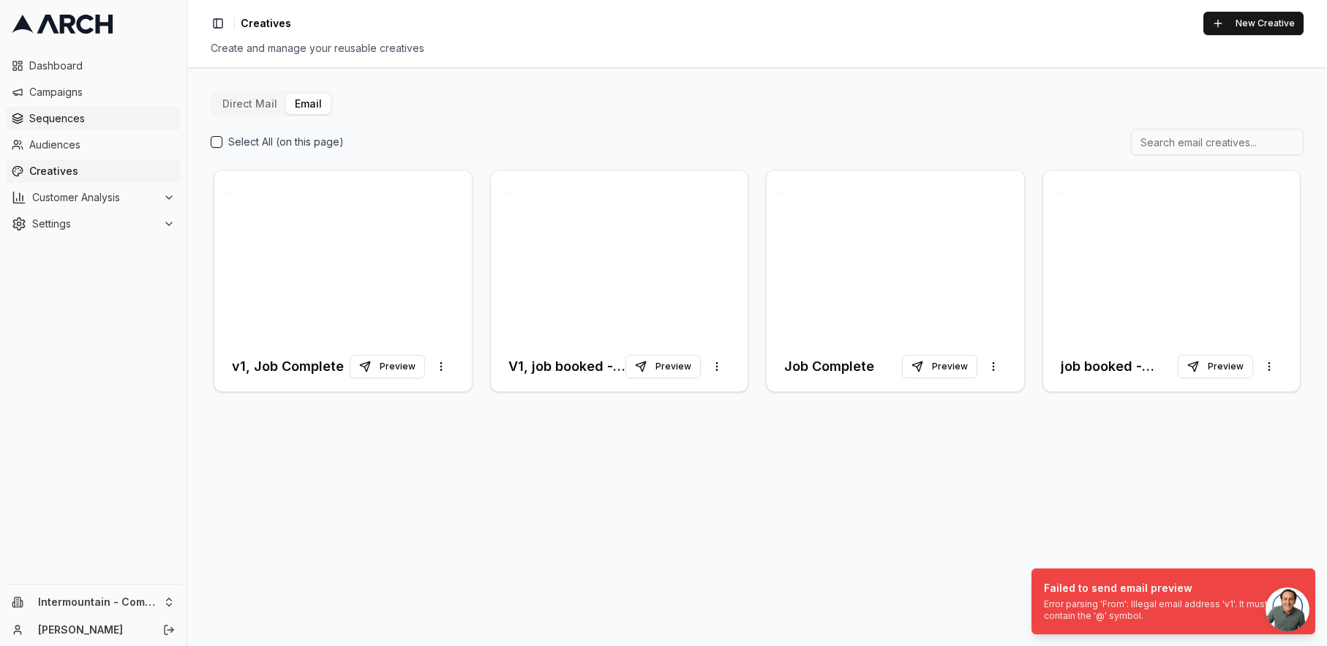
click at [59, 113] on span "Sequences" at bounding box center [102, 118] width 146 height 15
